Goal: Information Seeking & Learning: Stay updated

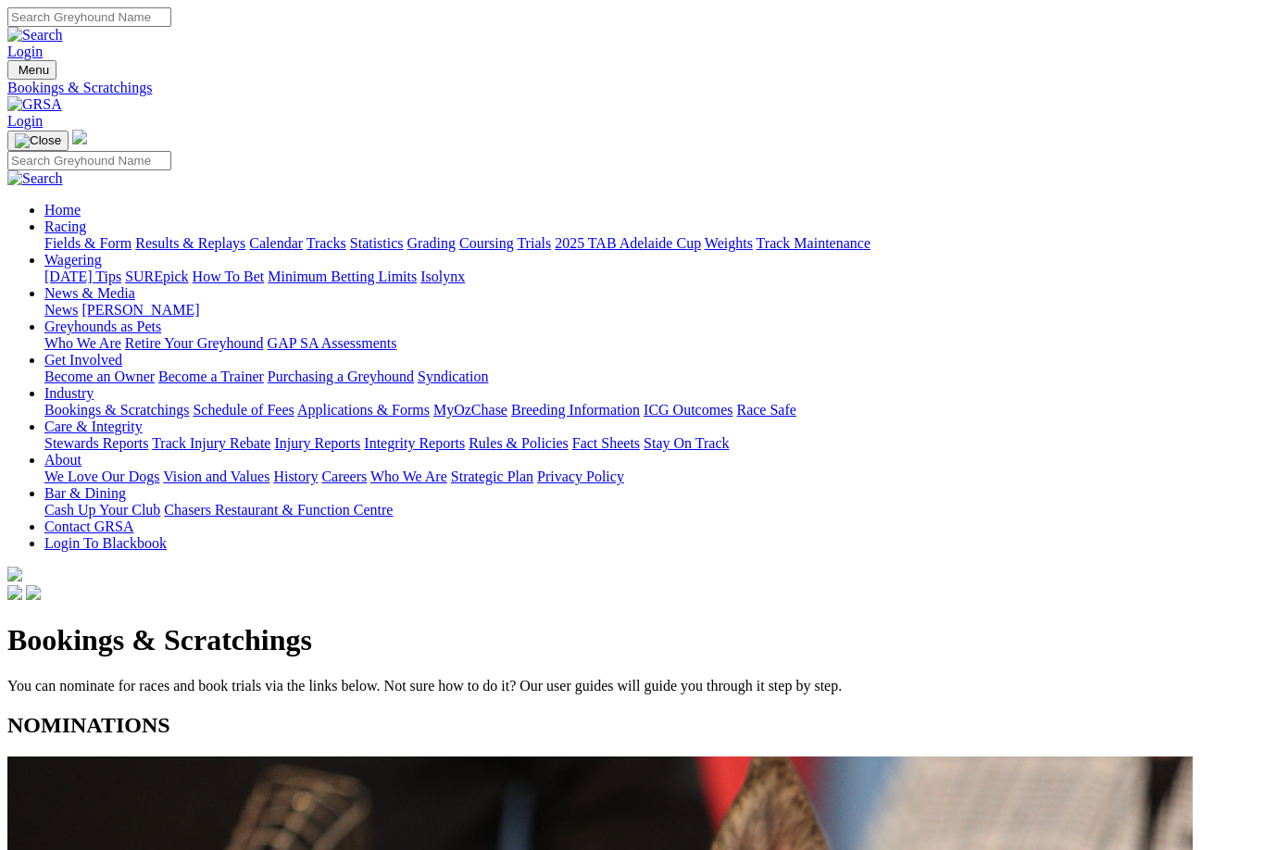
click at [69, 235] on link "Fields & Form" at bounding box center [87, 243] width 87 height 16
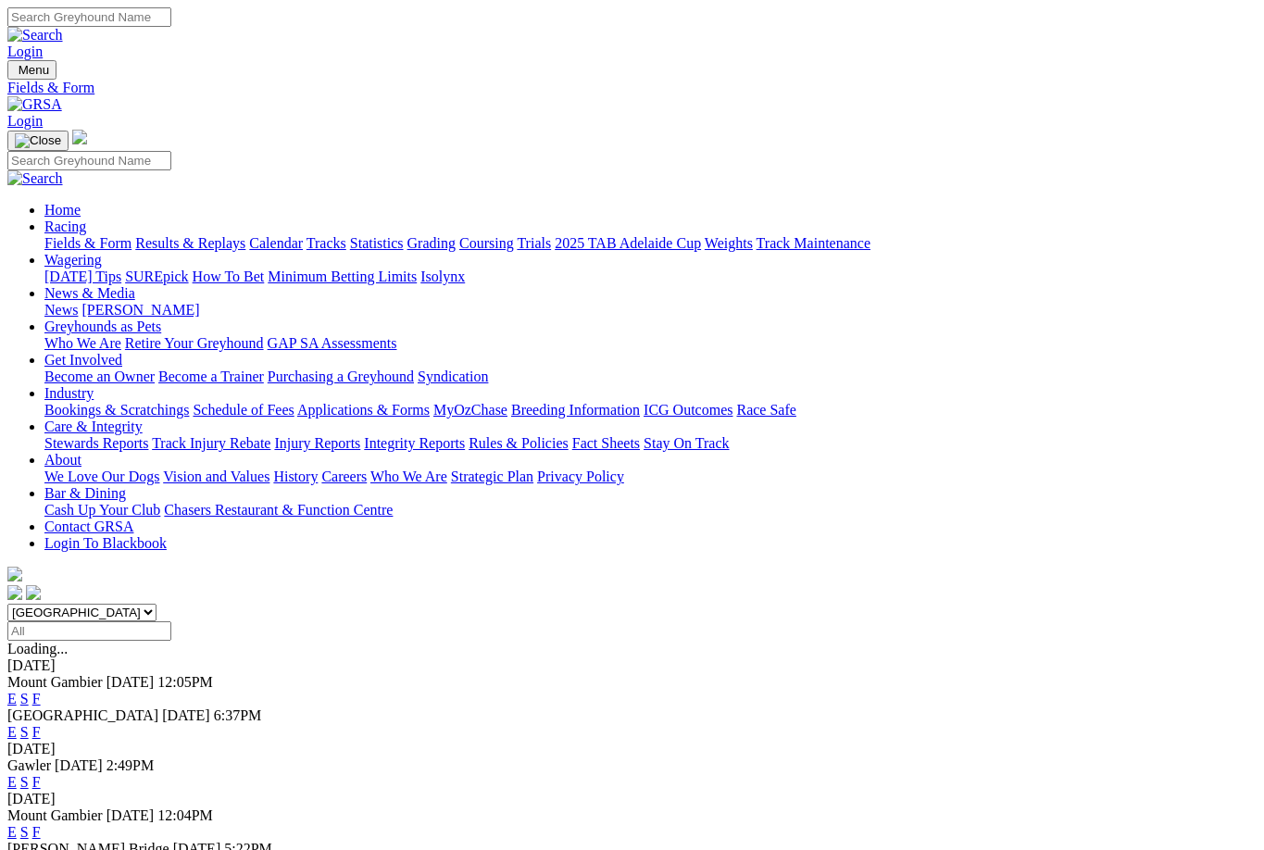
click at [41, 724] on link "F" at bounding box center [36, 732] width 8 height 16
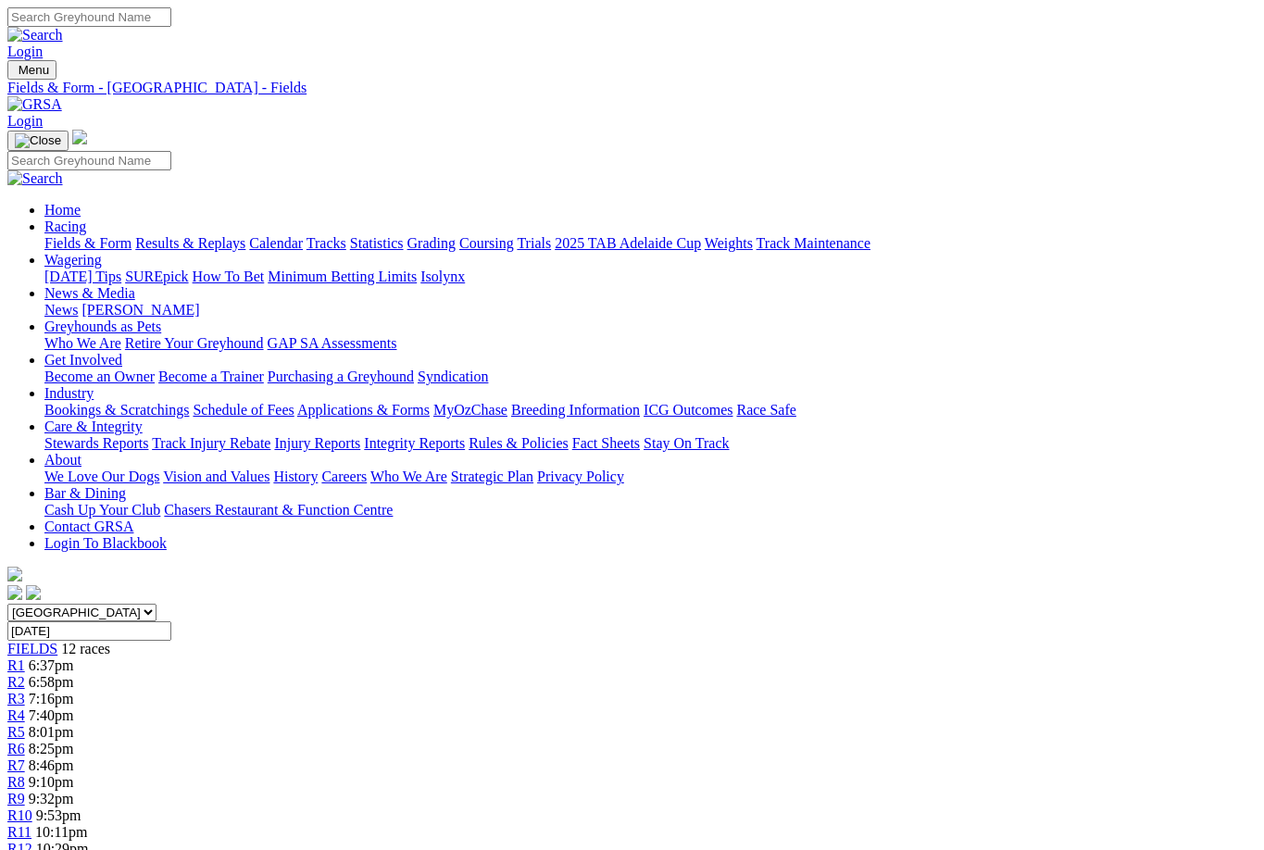
scroll to position [2, 6]
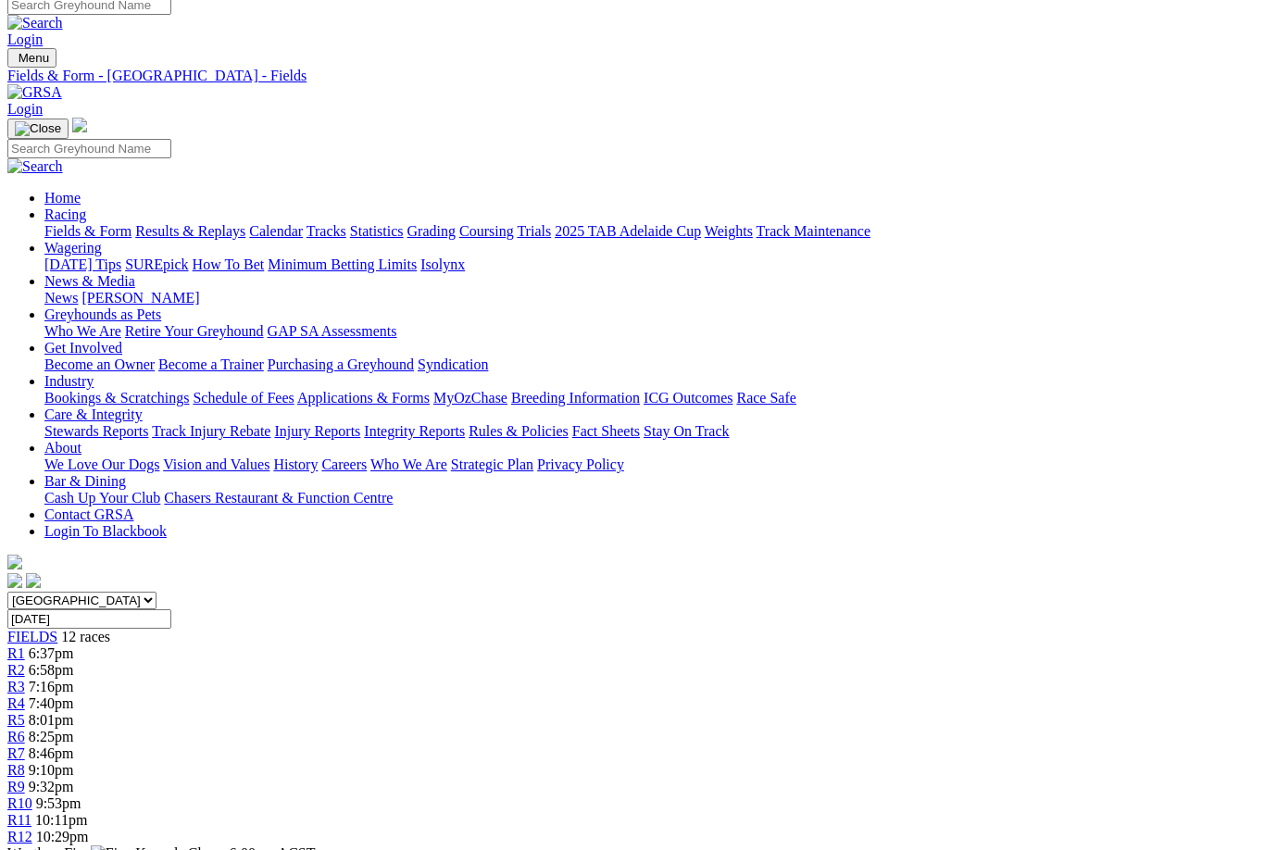
click at [51, 223] on link "Fields & Form" at bounding box center [87, 231] width 87 height 16
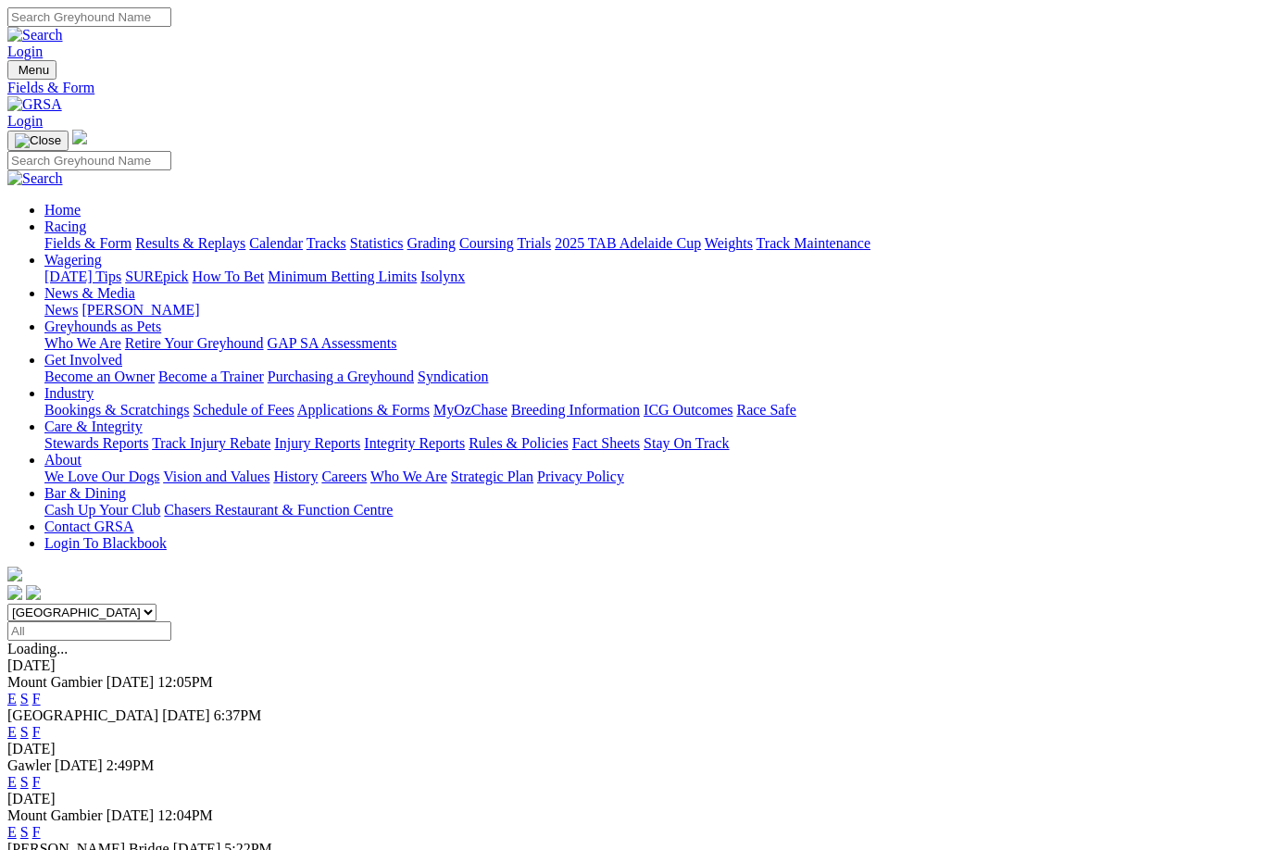
click at [41, 691] on link "F" at bounding box center [36, 699] width 8 height 16
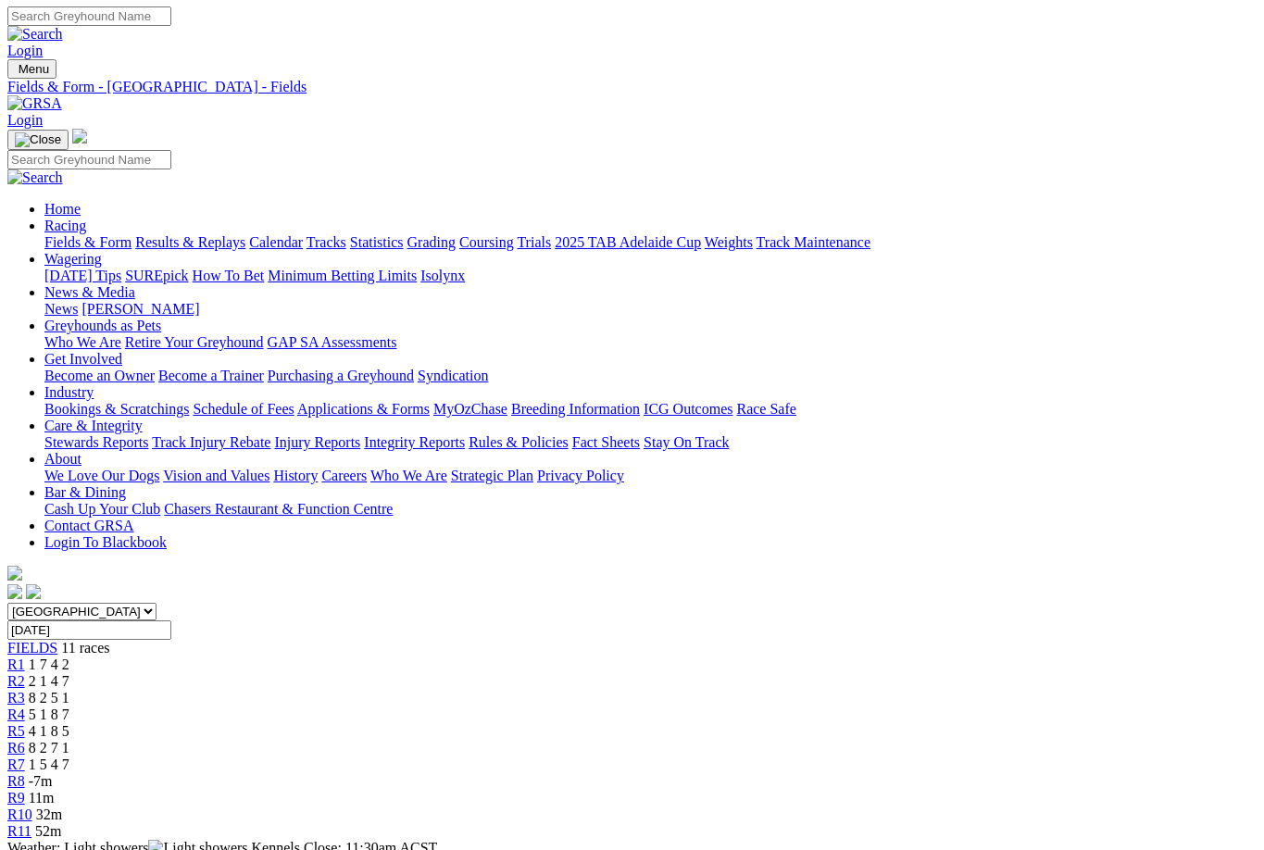
scroll to position [2, 0]
click at [192, 233] on link "Results & Replays" at bounding box center [190, 241] width 110 height 16
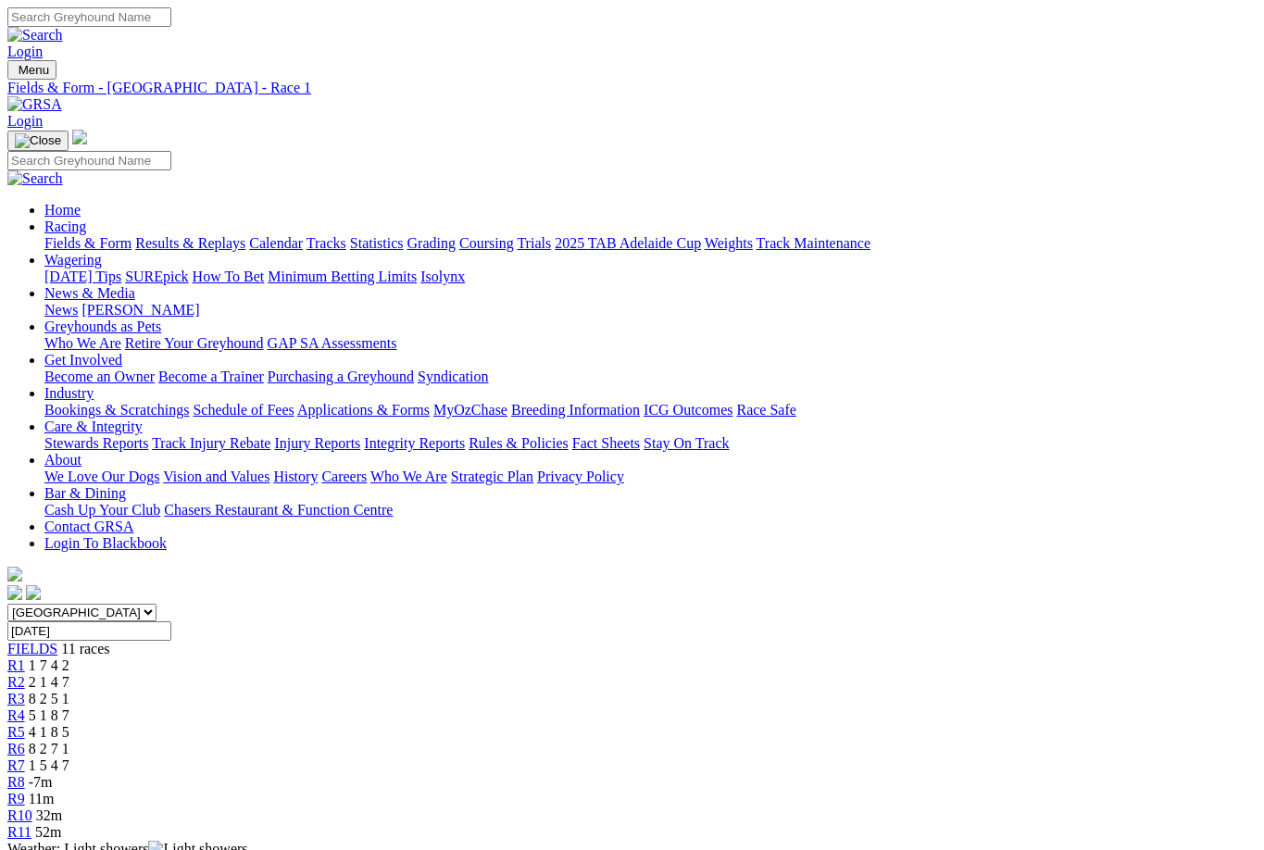
click at [25, 674] on span "R2" at bounding box center [16, 682] width 18 height 16
click at [69, 691] on span "8 2 5 1" at bounding box center [49, 699] width 41 height 16
click at [508, 708] on div "R4 5 1 8 7" at bounding box center [631, 716] width 1249 height 17
click at [69, 708] on span "5 1 8 7" at bounding box center [49, 716] width 41 height 16
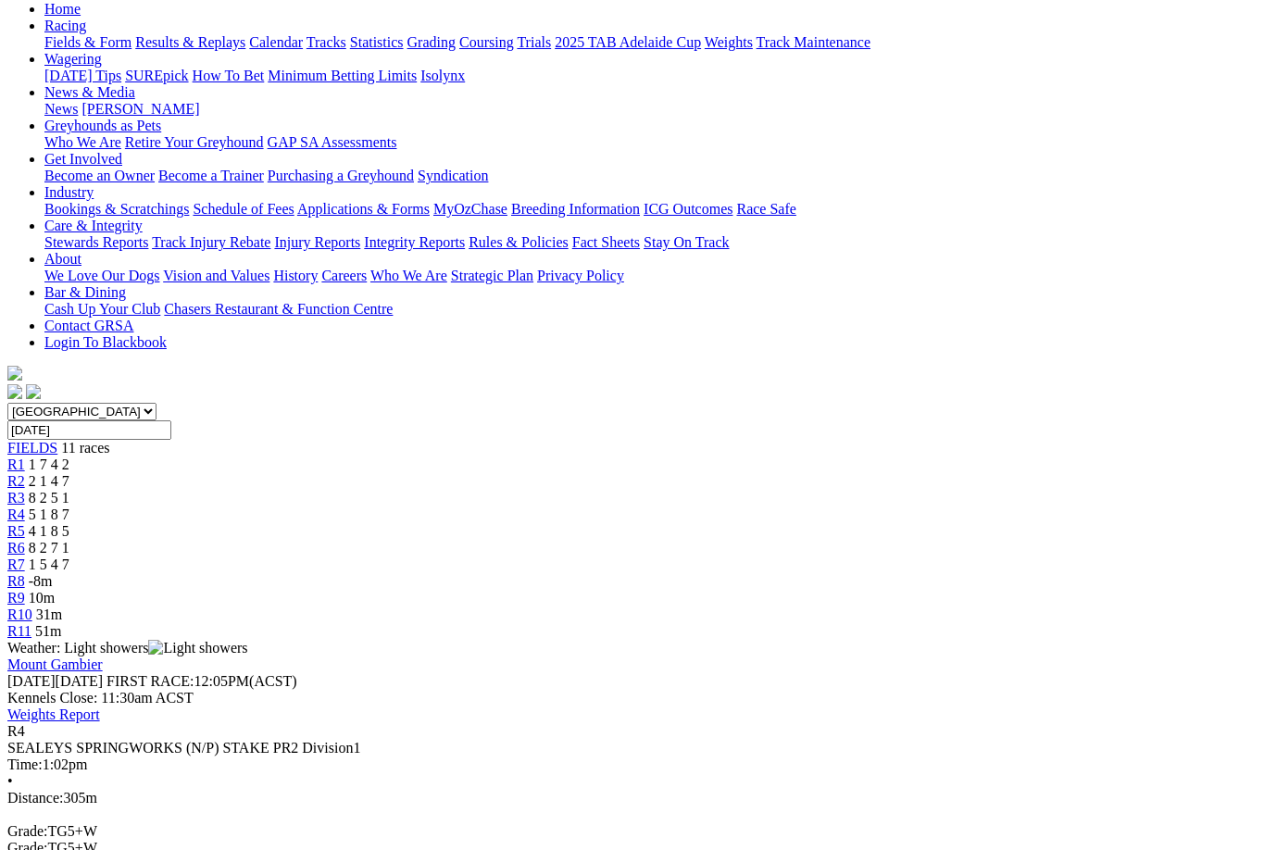
scroll to position [253, 0]
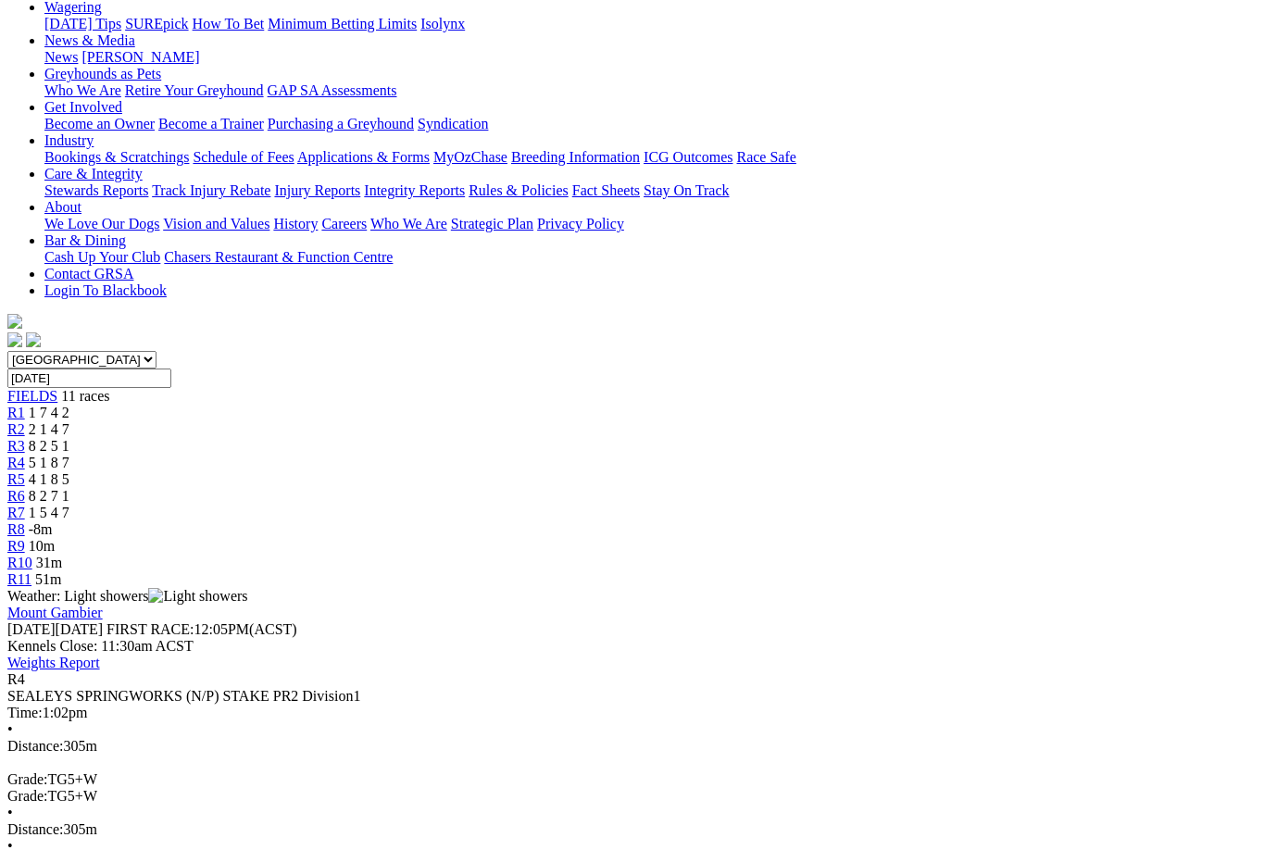
click at [25, 471] on span "R5" at bounding box center [16, 479] width 18 height 16
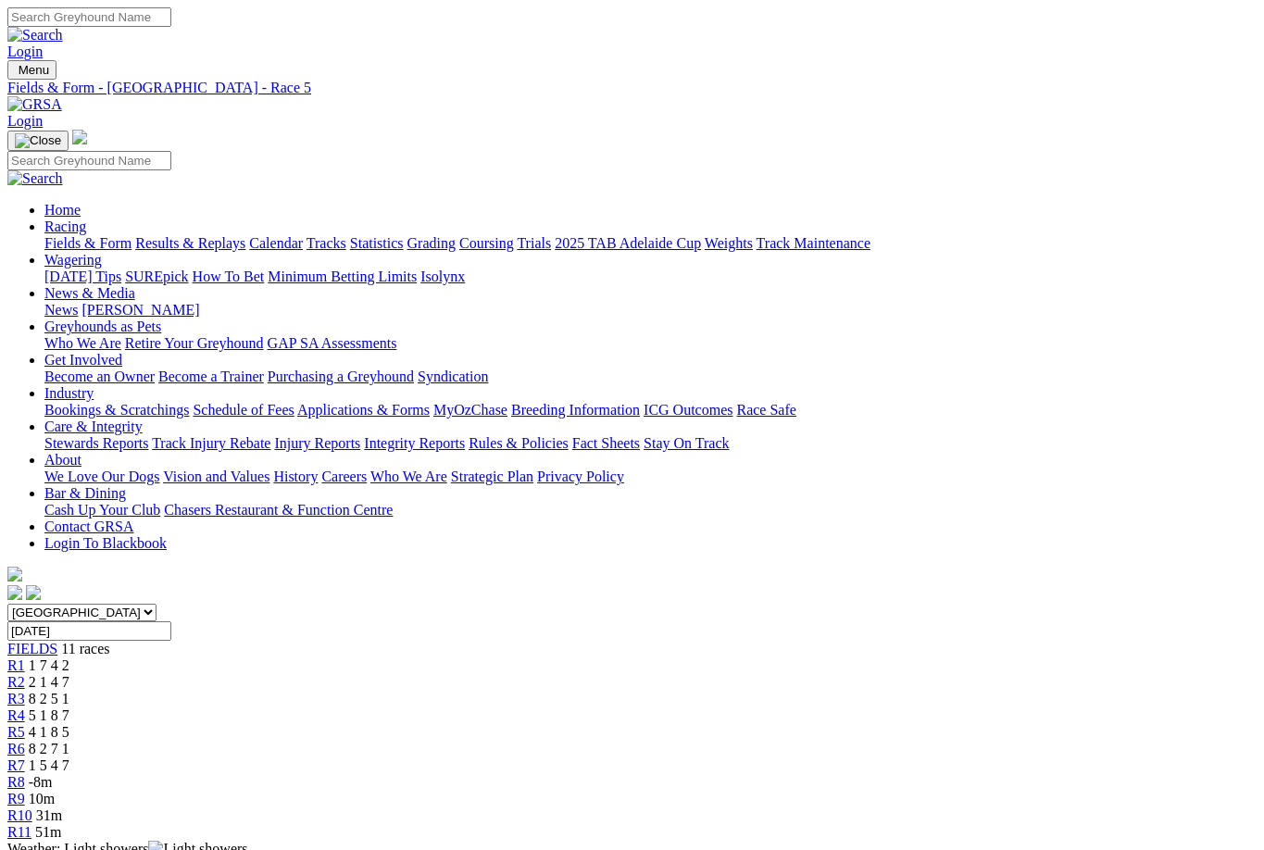
click at [93, 235] on link "Fields & Form" at bounding box center [87, 243] width 87 height 16
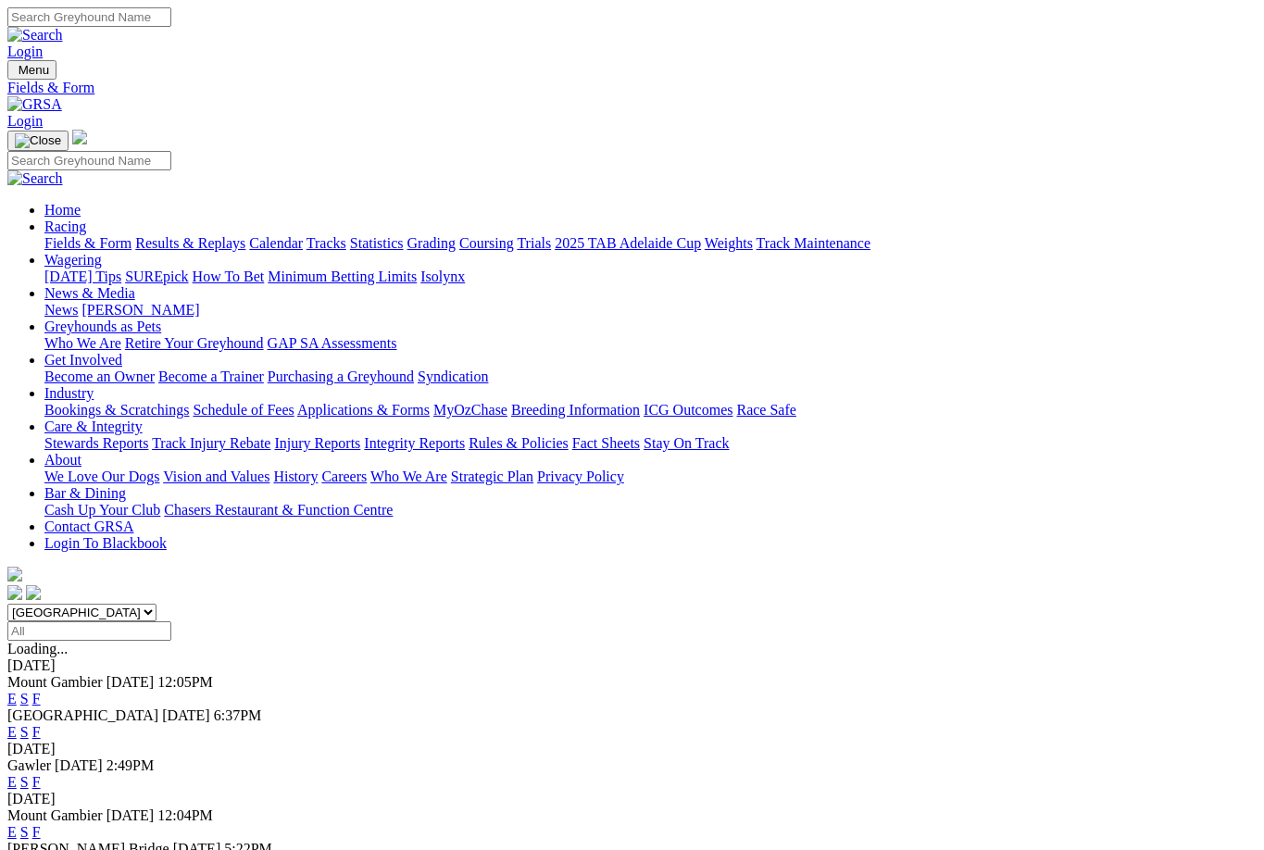
click at [41, 774] on link "F" at bounding box center [36, 782] width 8 height 16
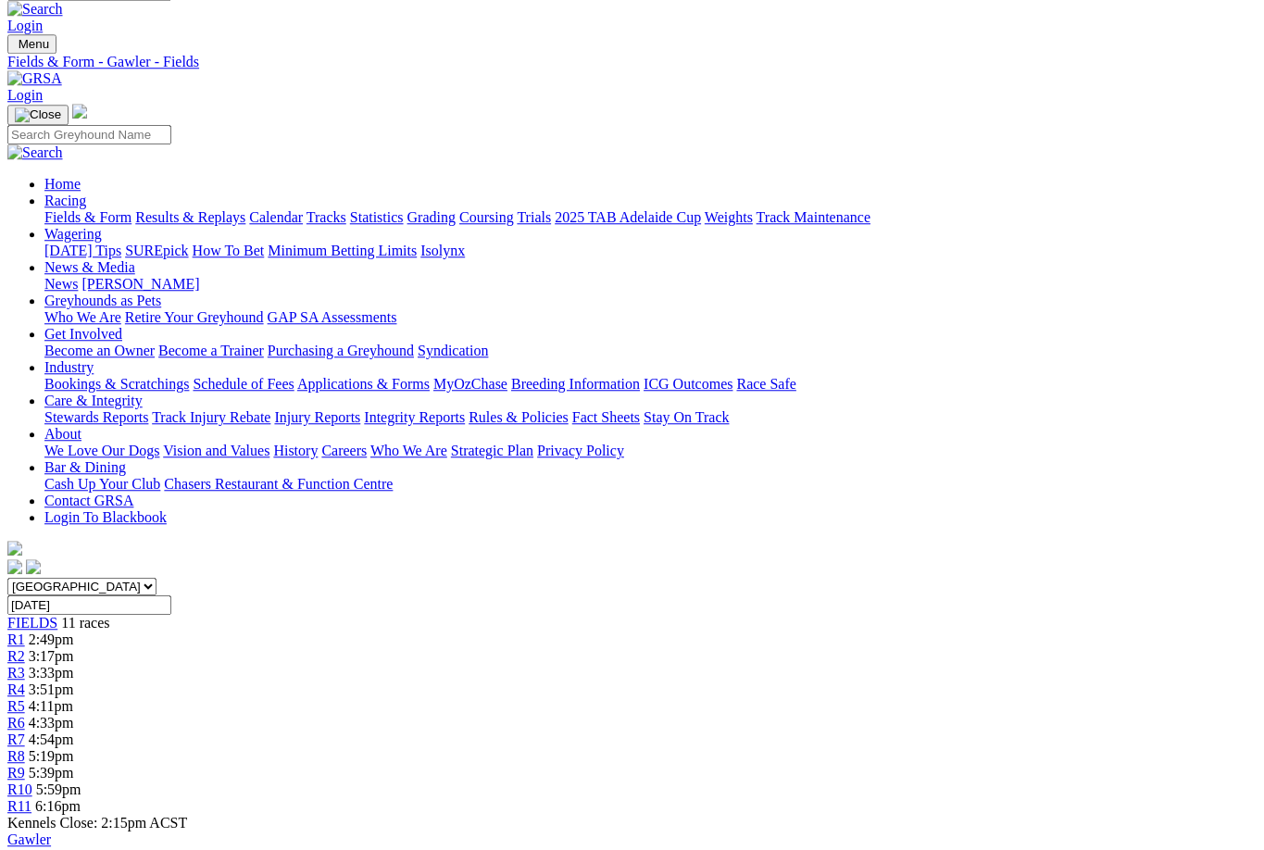
scroll to position [27, 6]
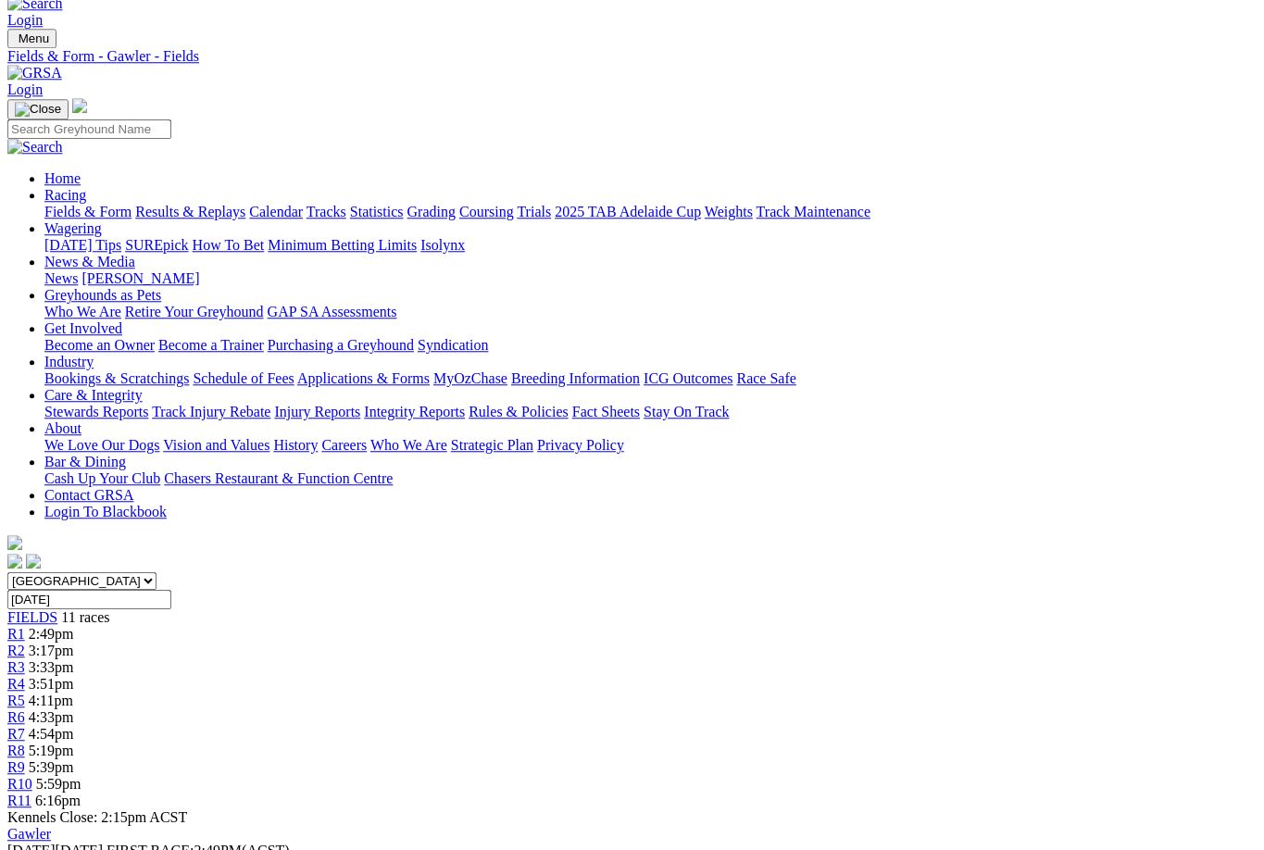
click at [78, 270] on link "News" at bounding box center [60, 278] width 33 height 16
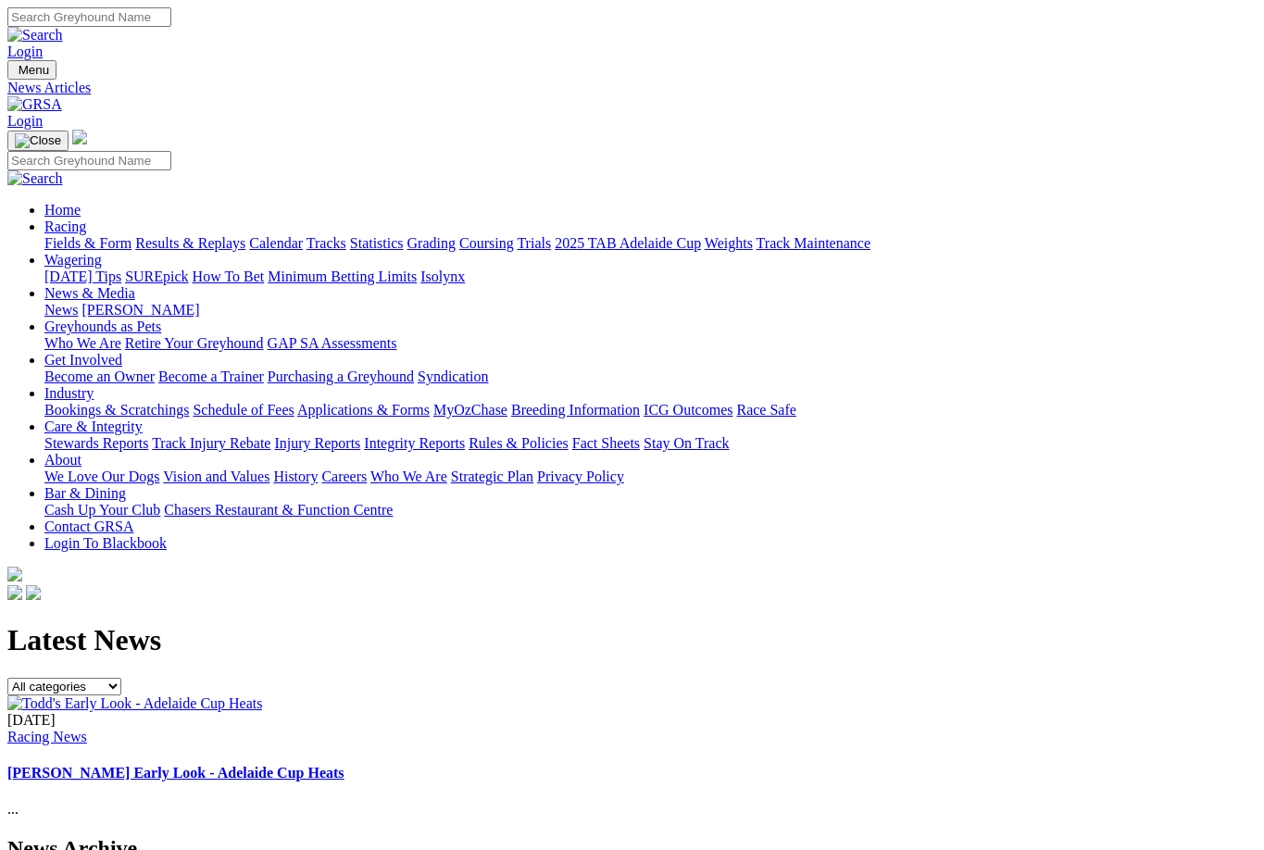
click at [262, 696] on img at bounding box center [134, 704] width 255 height 17
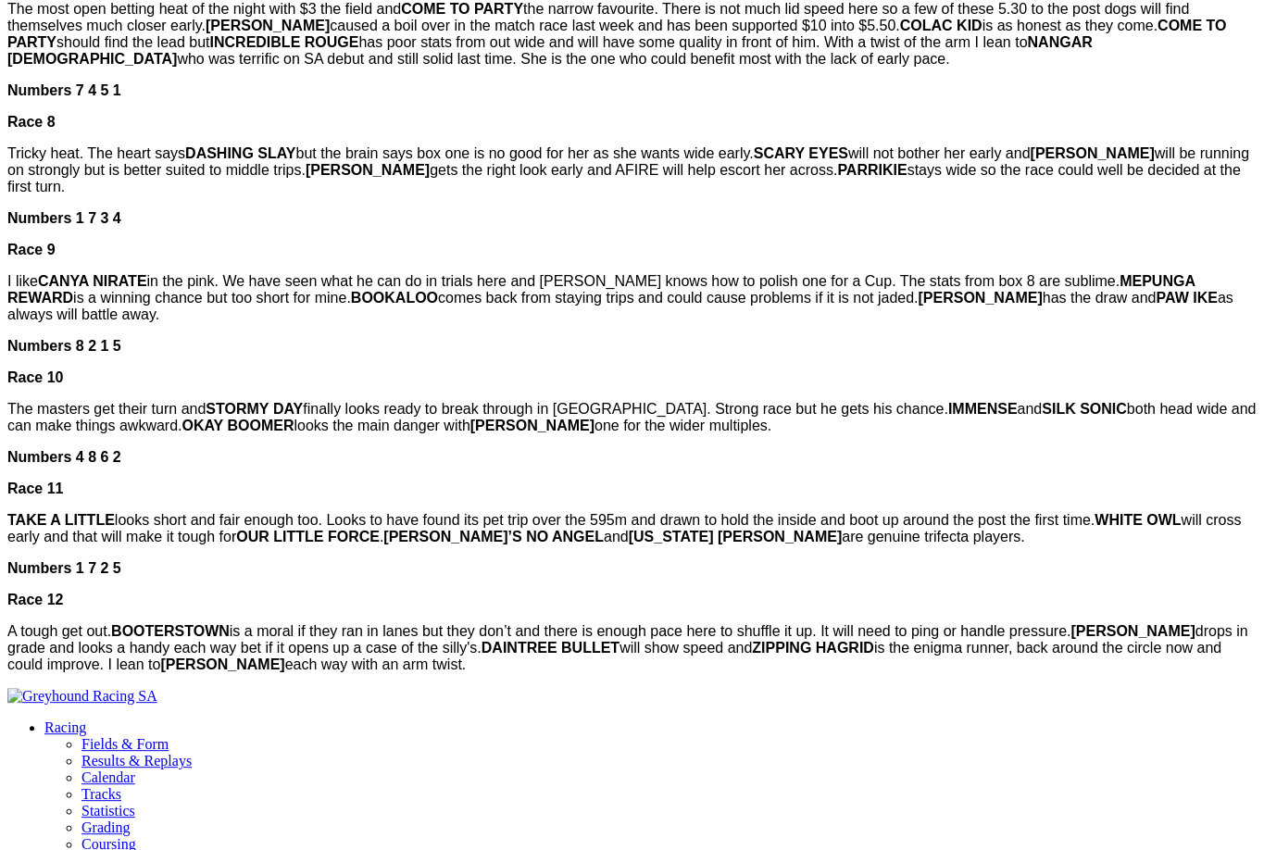
scroll to position [1585, 1]
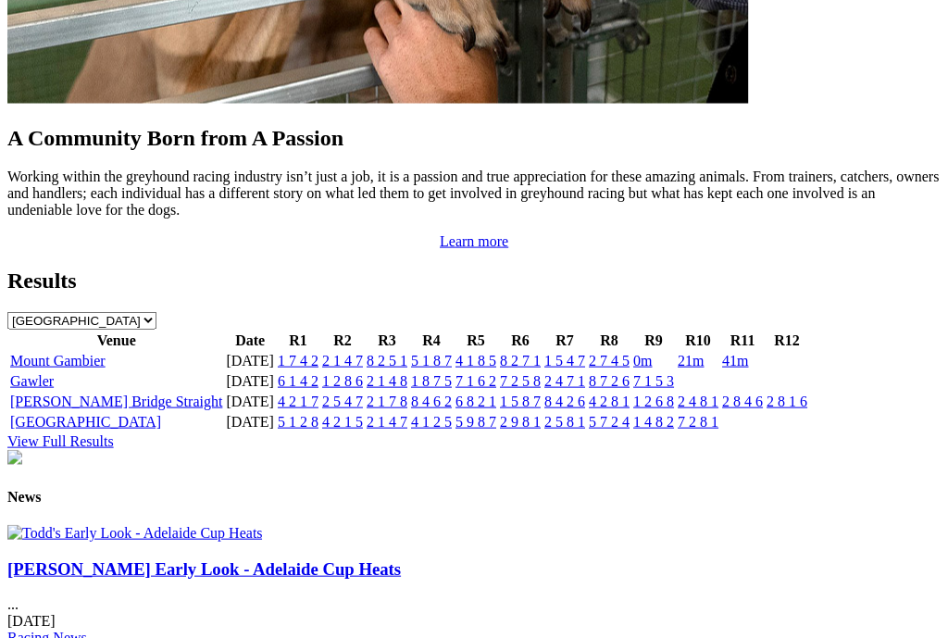
scroll to position [1954, 0]
